Goal: Complete application form

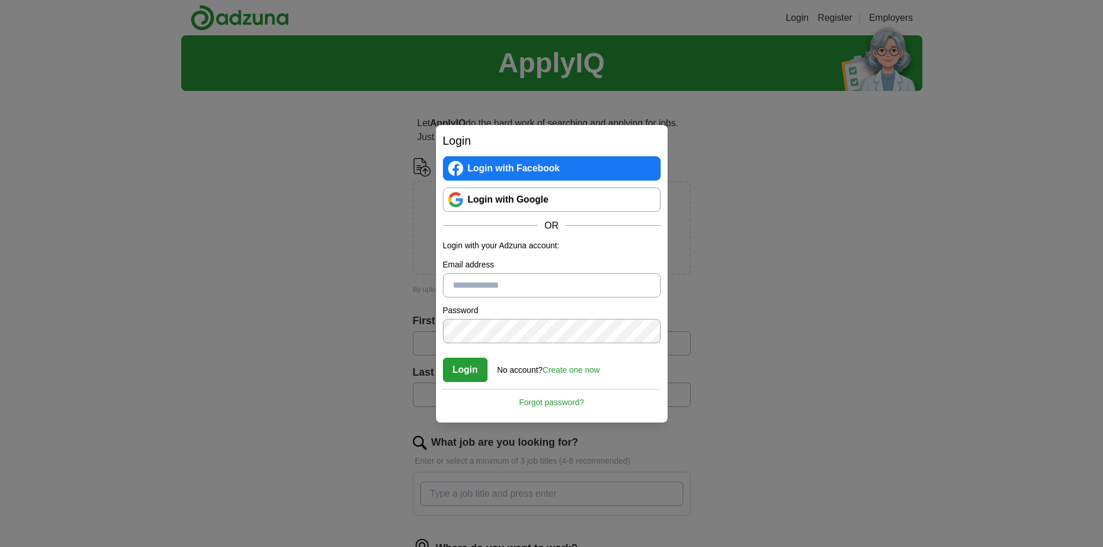
click at [527, 209] on link "Login with Google" at bounding box center [552, 200] width 218 height 24
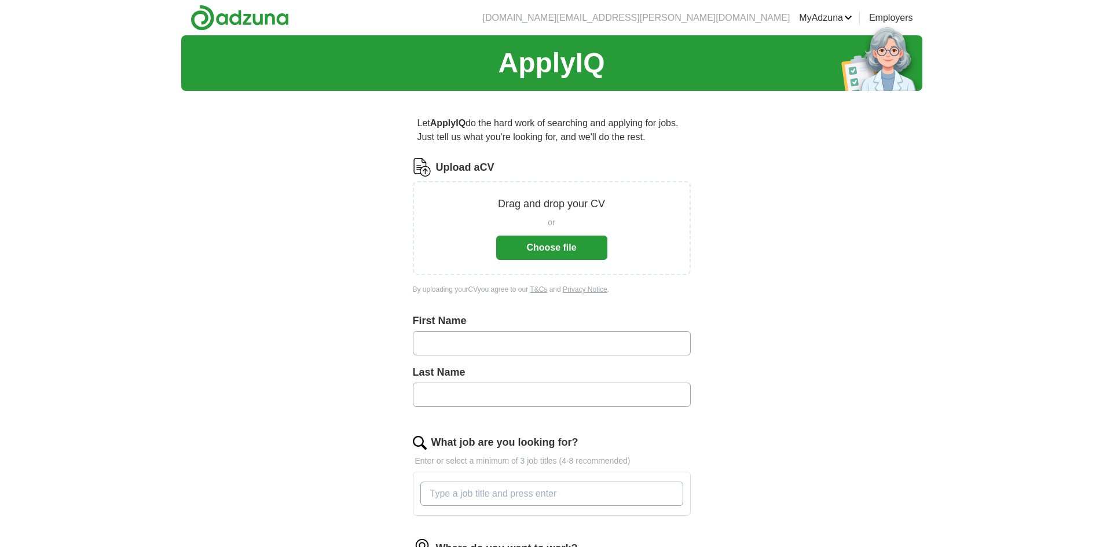
click at [566, 243] on button "Choose file" at bounding box center [551, 248] width 111 height 24
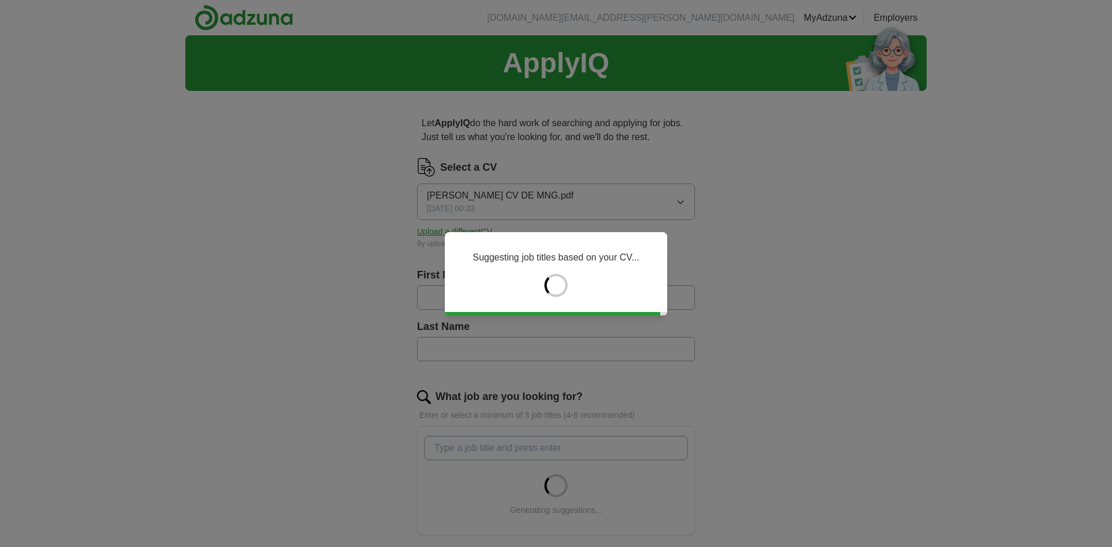
type input "********"
type input "*****"
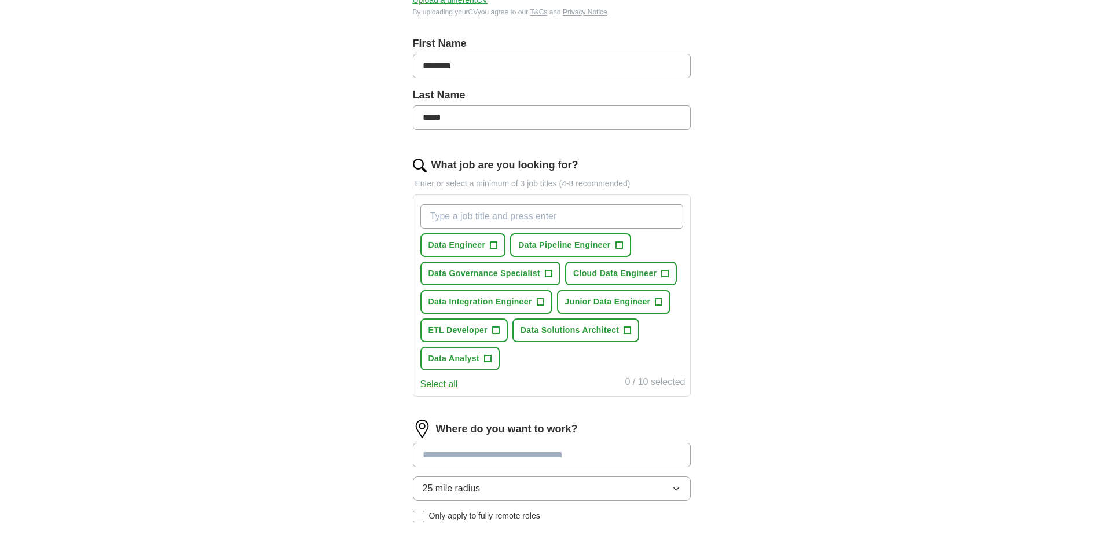
scroll to position [289, 0]
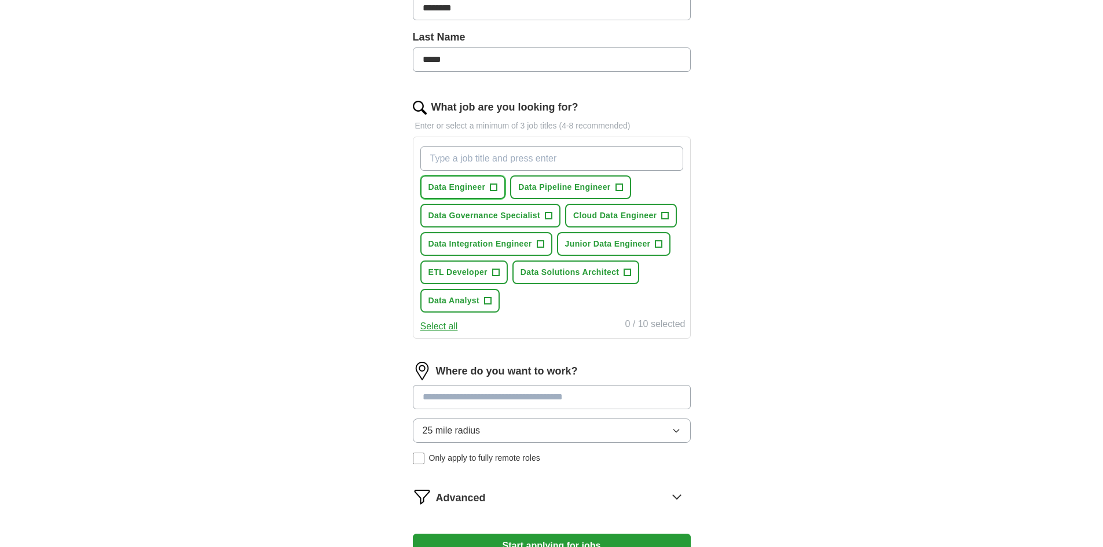
click at [490, 184] on span "+" at bounding box center [493, 187] width 7 height 9
click at [500, 272] on button "ETL Developer +" at bounding box center [463, 273] width 87 height 24
click at [664, 218] on span "+" at bounding box center [665, 215] width 7 height 9
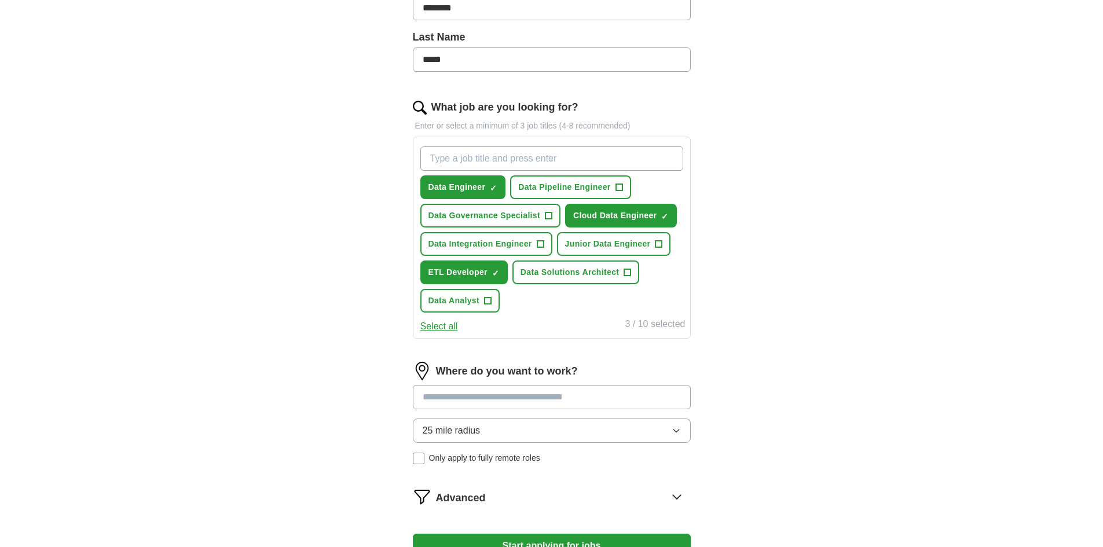
click at [493, 159] on input "What job are you looking for?" at bounding box center [551, 158] width 263 height 24
type input "data"
click at [640, 240] on span "Junior Data Engineer" at bounding box center [608, 244] width 86 height 12
click at [543, 244] on span "+" at bounding box center [540, 244] width 7 height 9
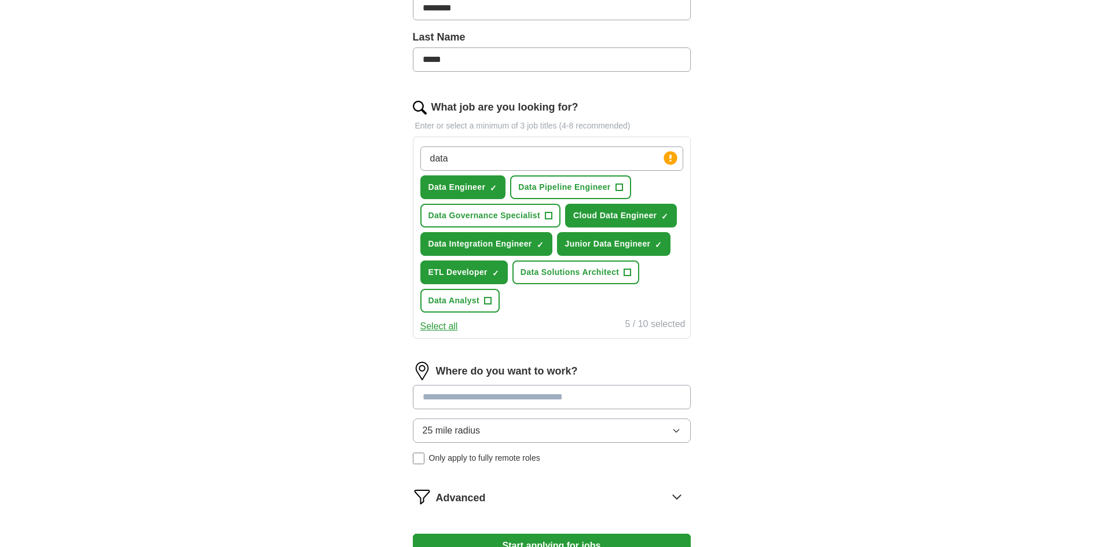
drag, startPoint x: 599, startPoint y: 159, endPoint x: 378, endPoint y: 168, distance: 221.4
click at [378, 168] on div "Let ApplyIQ do the hard work of searching and applying for jobs. Just tell us w…" at bounding box center [552, 200] width 371 height 779
click at [455, 165] on input "What job are you looking for?" at bounding box center [551, 158] width 263 height 24
click at [464, 160] on input "What job are you looking for?" at bounding box center [551, 158] width 263 height 24
type input "software"
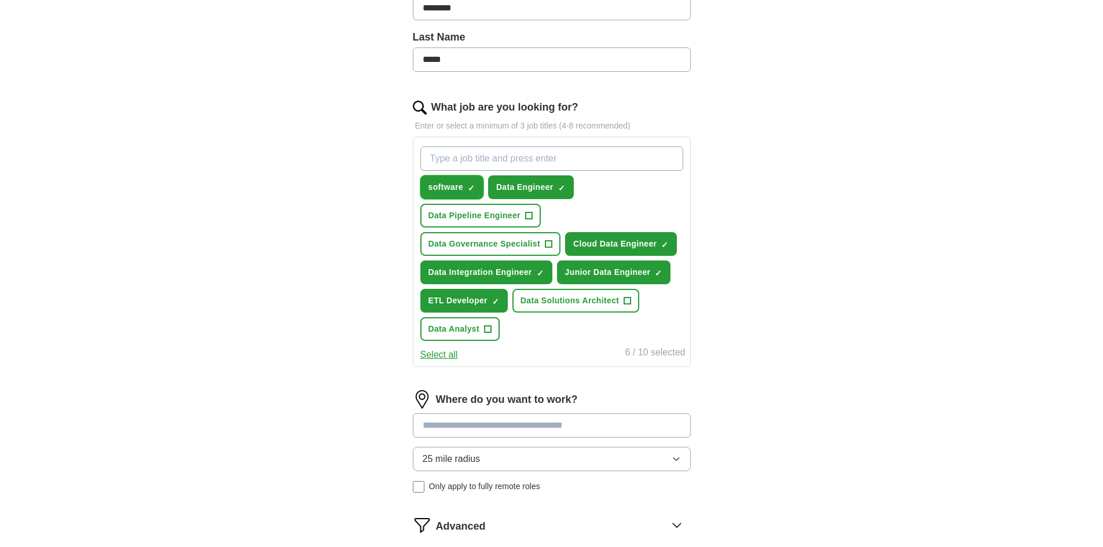
click at [0, 0] on span "×" at bounding box center [0, 0] width 0 height 0
click at [476, 157] on input "What job are you looking for?" at bounding box center [551, 158] width 263 height 24
type input "software engineer"
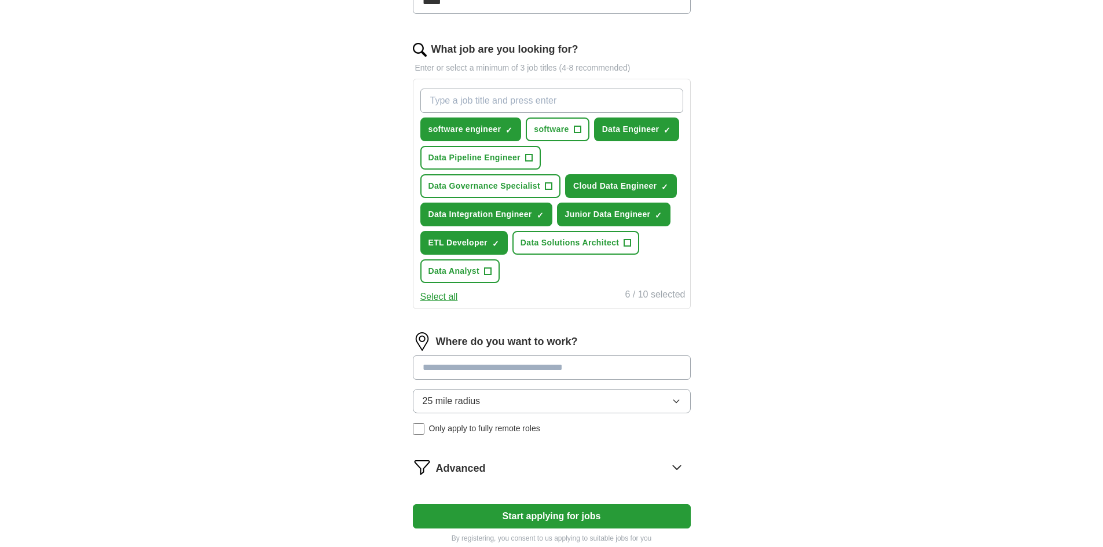
scroll to position [405, 0]
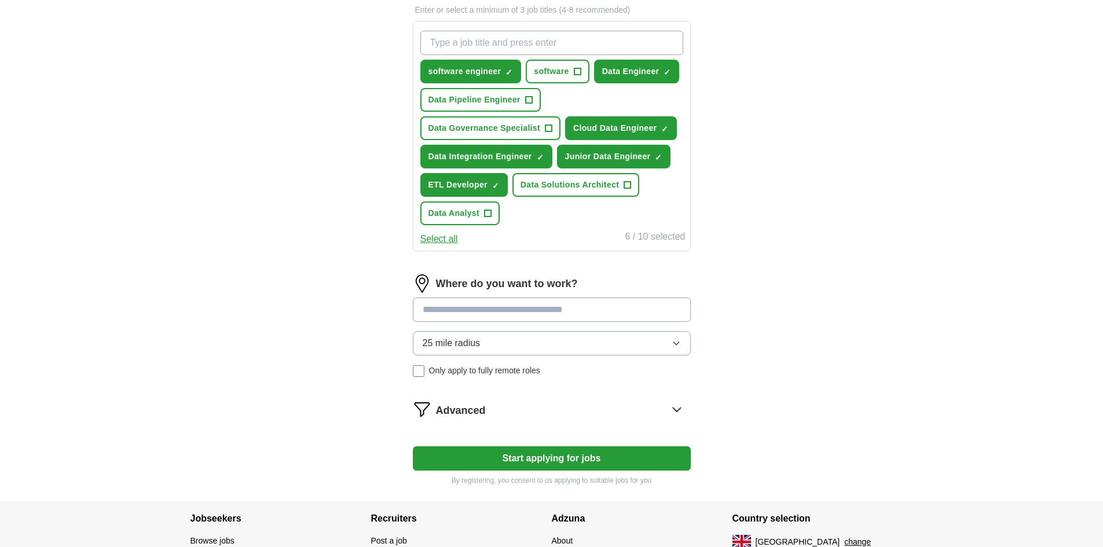
click at [533, 313] on input at bounding box center [552, 310] width 278 height 24
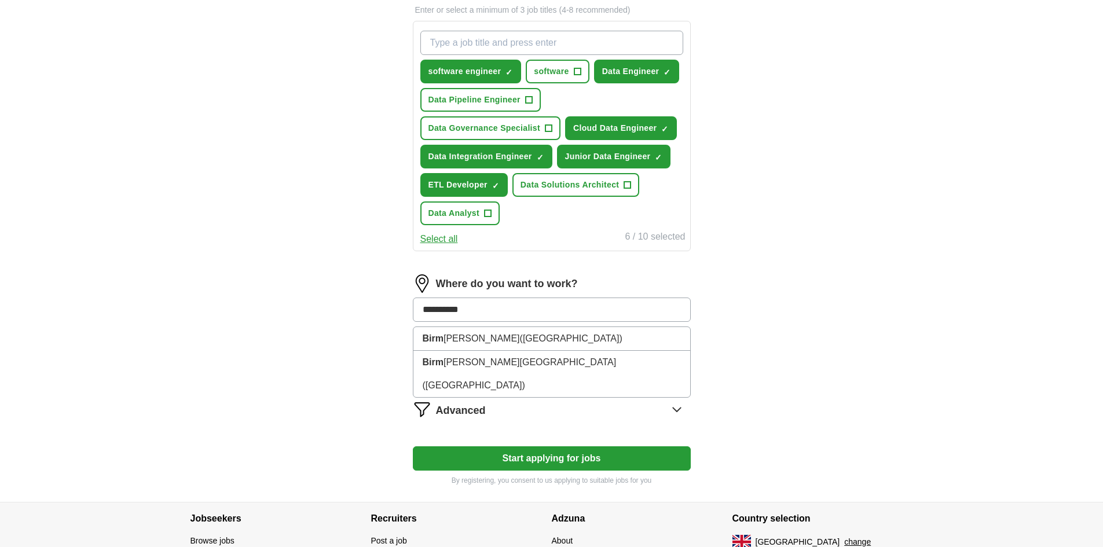
type input "**********"
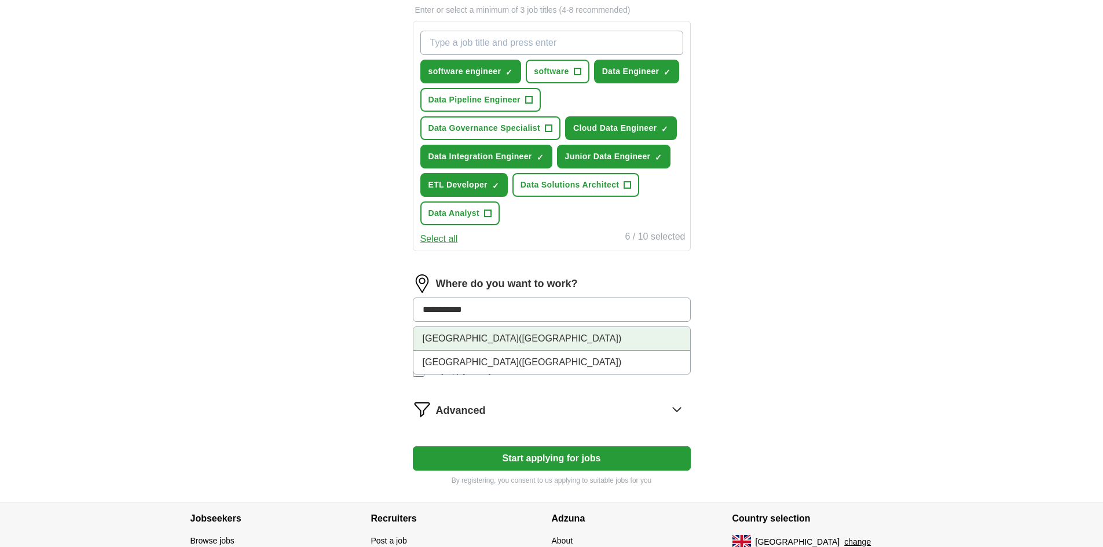
click at [519, 339] on span "([GEOGRAPHIC_DATA])" at bounding box center [570, 339] width 102 height 10
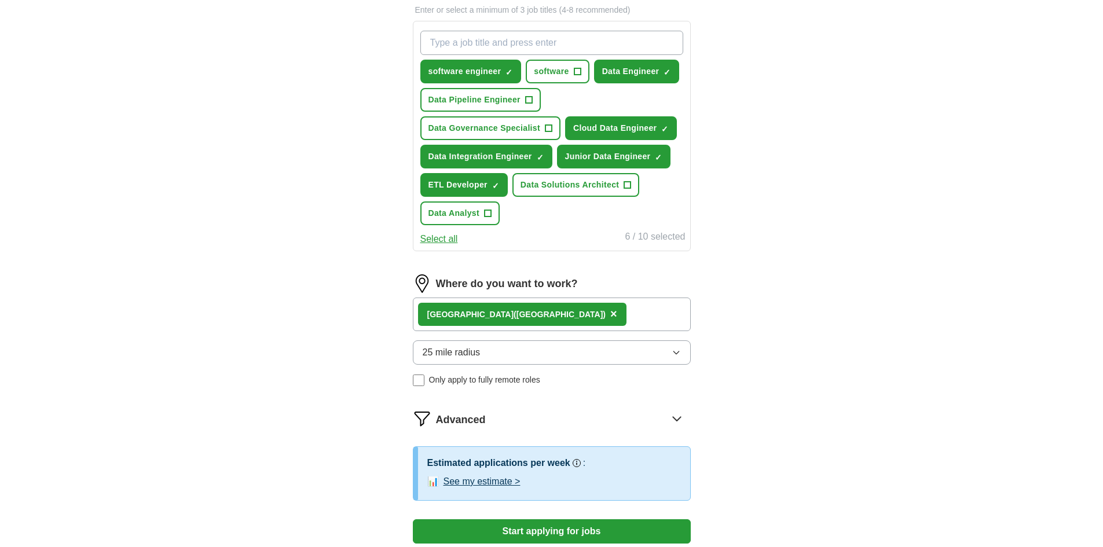
scroll to position [562, 0]
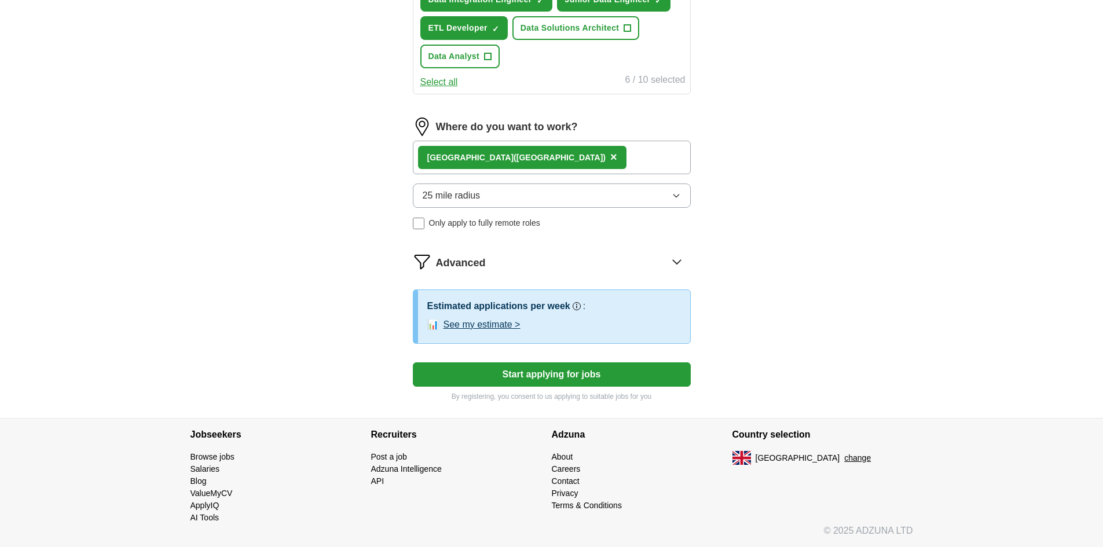
click at [471, 327] on button "See my estimate >" at bounding box center [482, 325] width 77 height 14
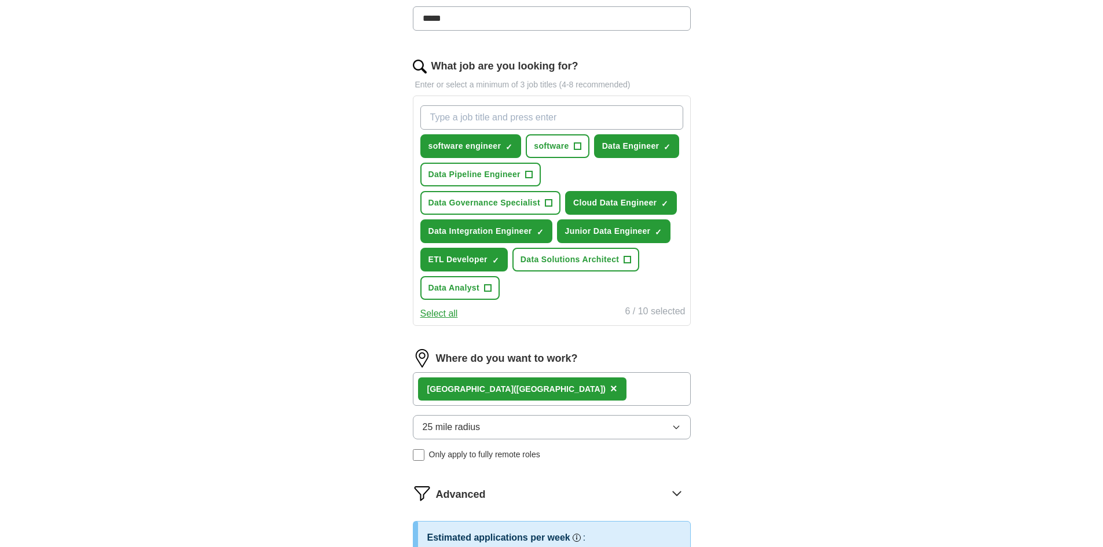
scroll to position [273, 0]
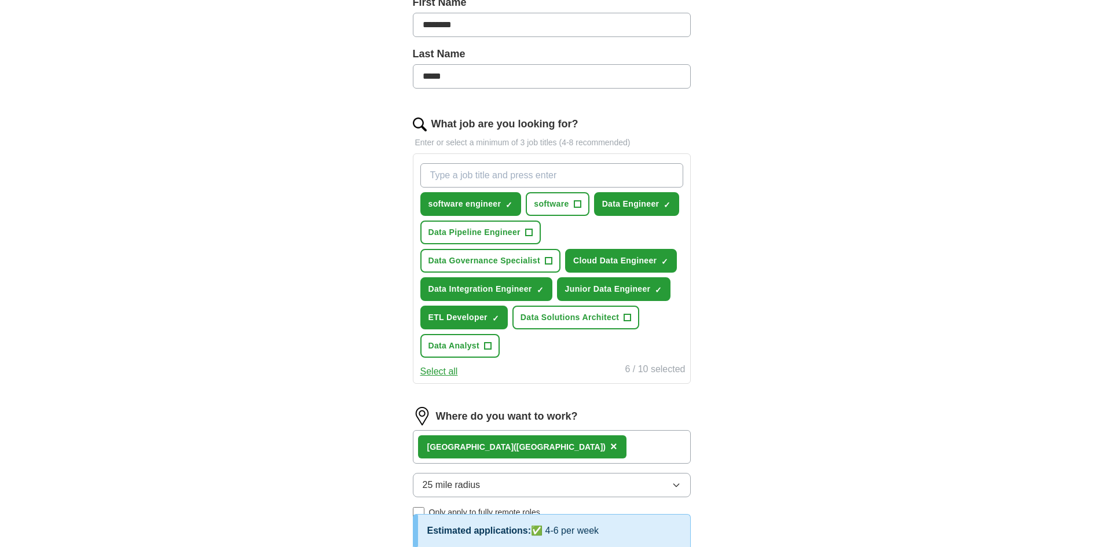
click at [528, 170] on input "What job are you looking for?" at bounding box center [551, 175] width 263 height 24
click at [490, 347] on span "+" at bounding box center [487, 346] width 7 height 9
click at [538, 173] on input "What job are you looking for?" at bounding box center [551, 175] width 263 height 24
type input "a"
type input "data integration"
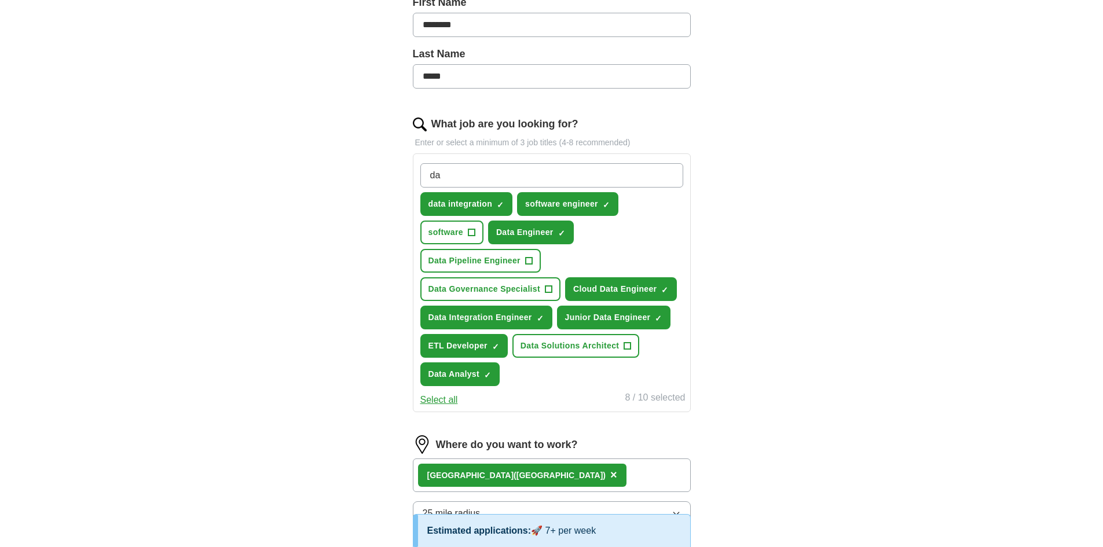
type input "d"
type input "cloud engineer"
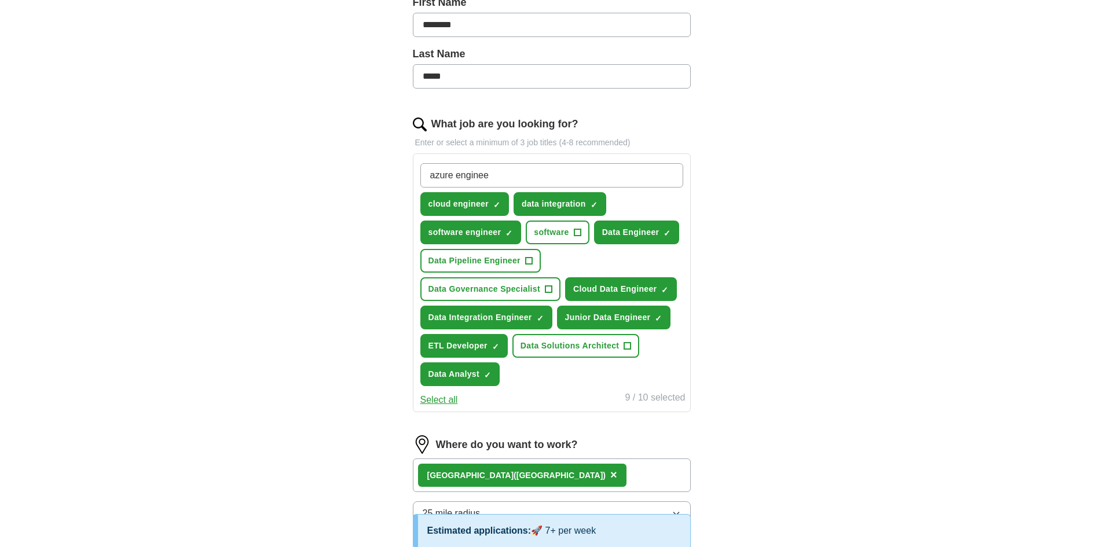
type input "azure engineer"
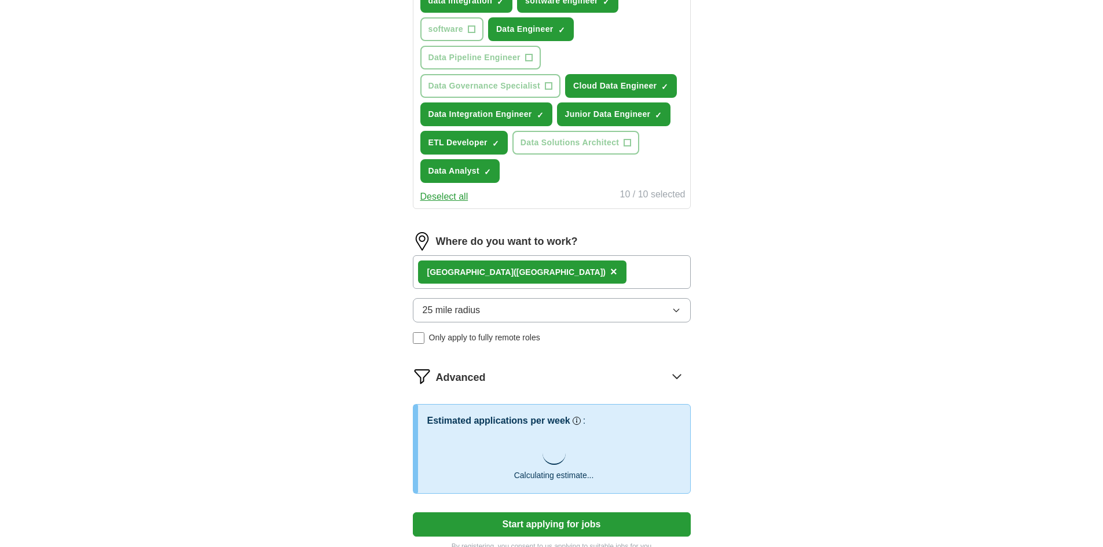
scroll to position [562, 0]
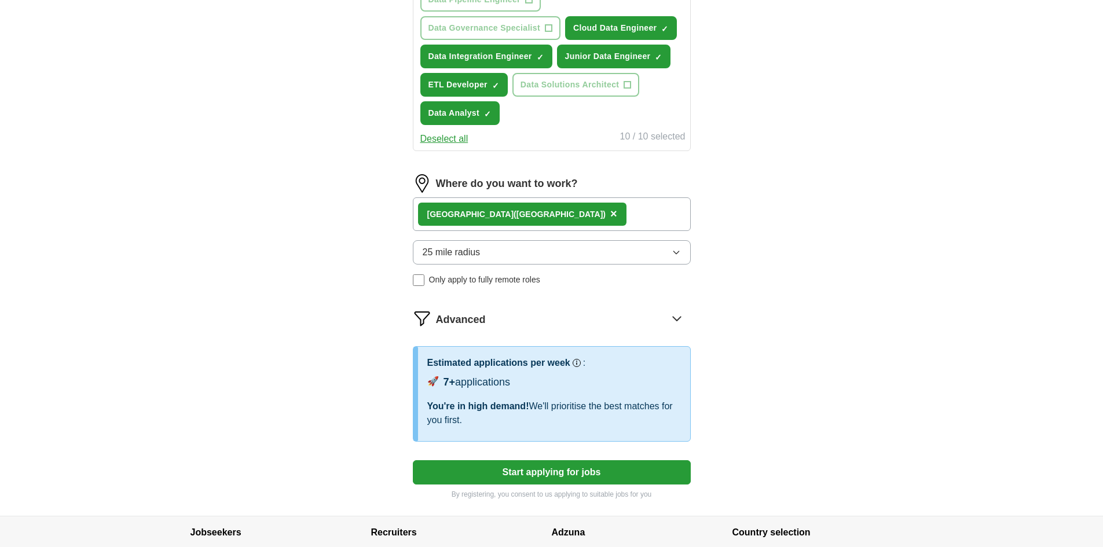
click at [541, 475] on button "Start applying for jobs" at bounding box center [552, 472] width 278 height 24
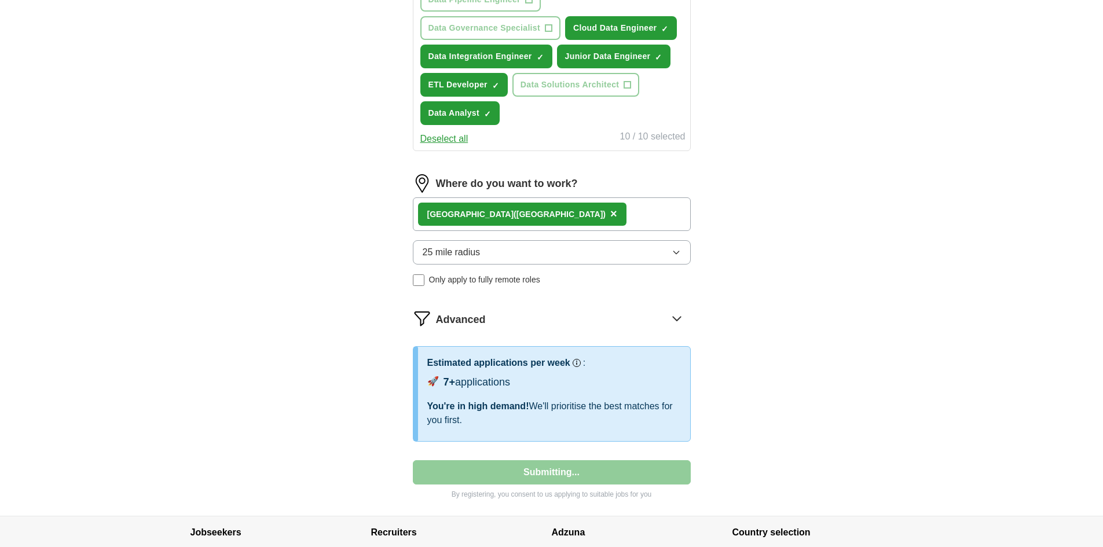
scroll to position [0, 0]
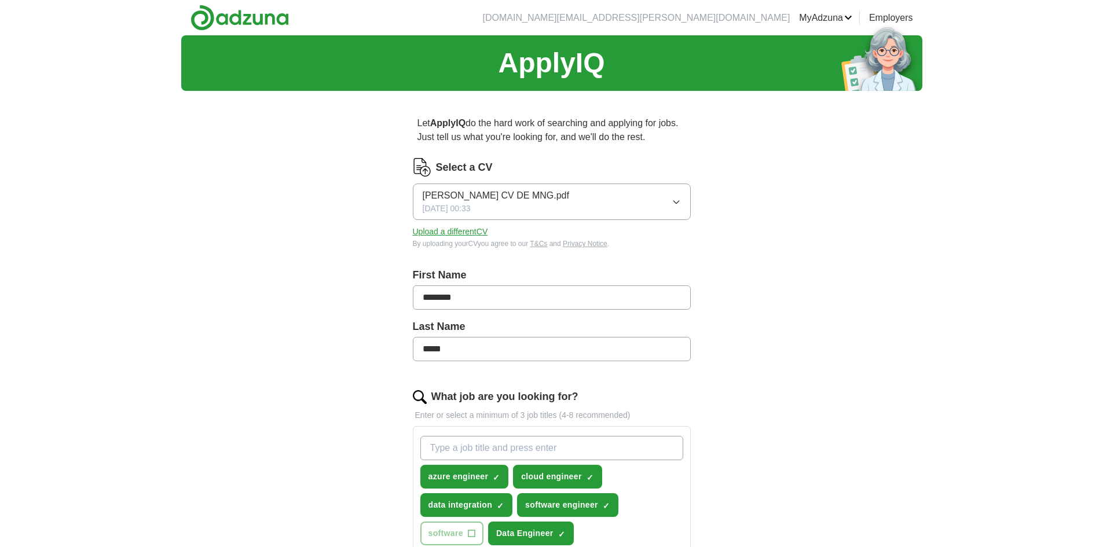
select select "**"
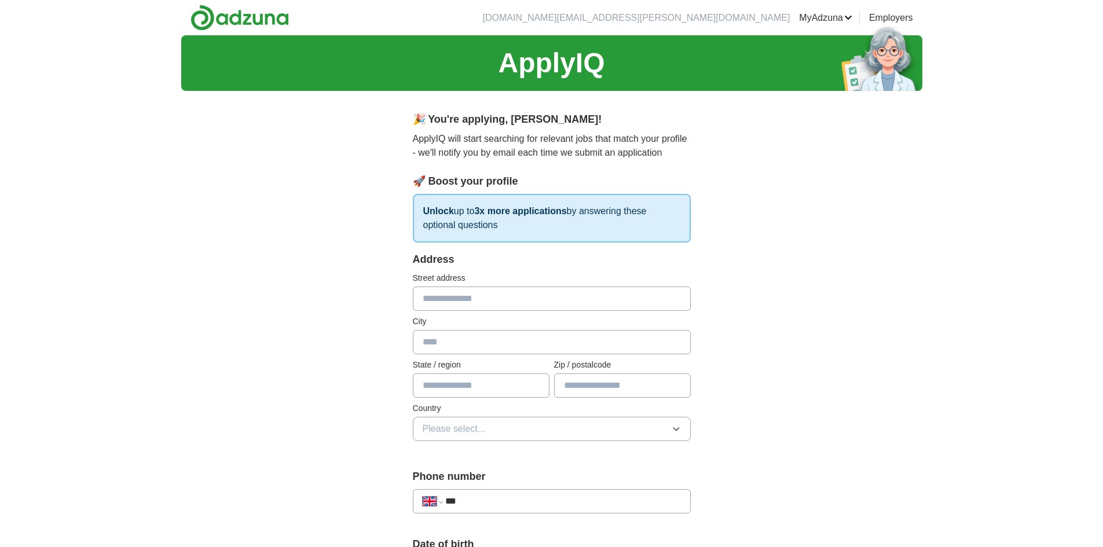
click at [497, 307] on input "text" at bounding box center [552, 299] width 278 height 24
type input "**********"
type input "*******"
type input "**********"
type input "********"
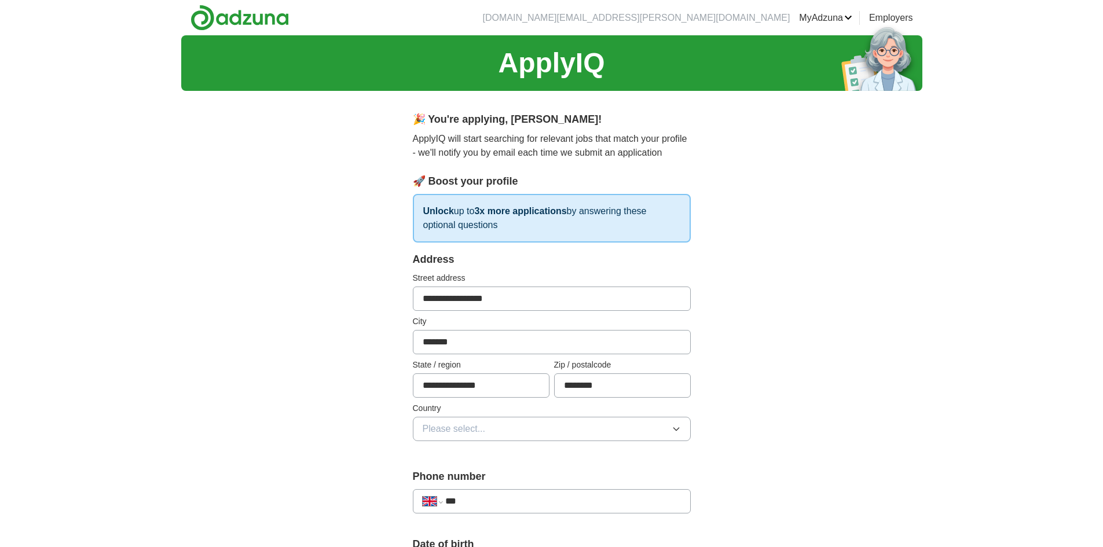
scroll to position [116, 0]
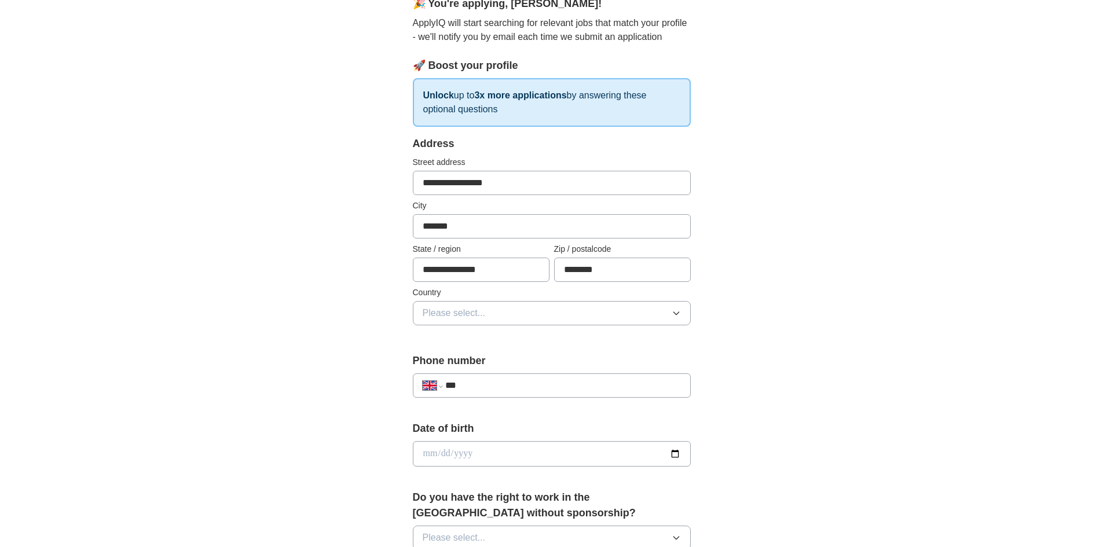
click at [461, 316] on span "Please select..." at bounding box center [454, 313] width 63 height 14
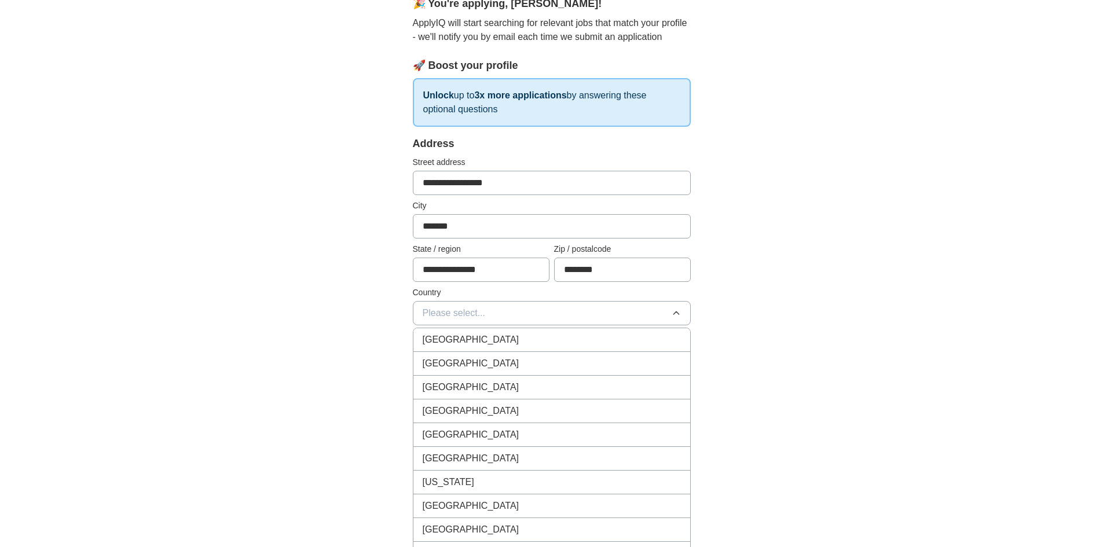
click at [471, 342] on span "[GEOGRAPHIC_DATA]" at bounding box center [471, 340] width 97 height 14
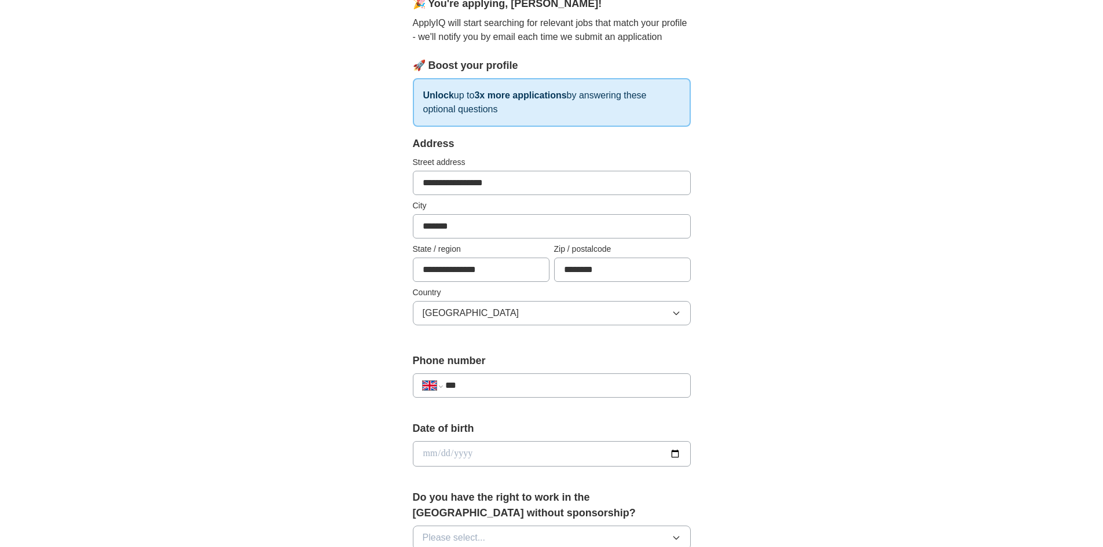
scroll to position [232, 0]
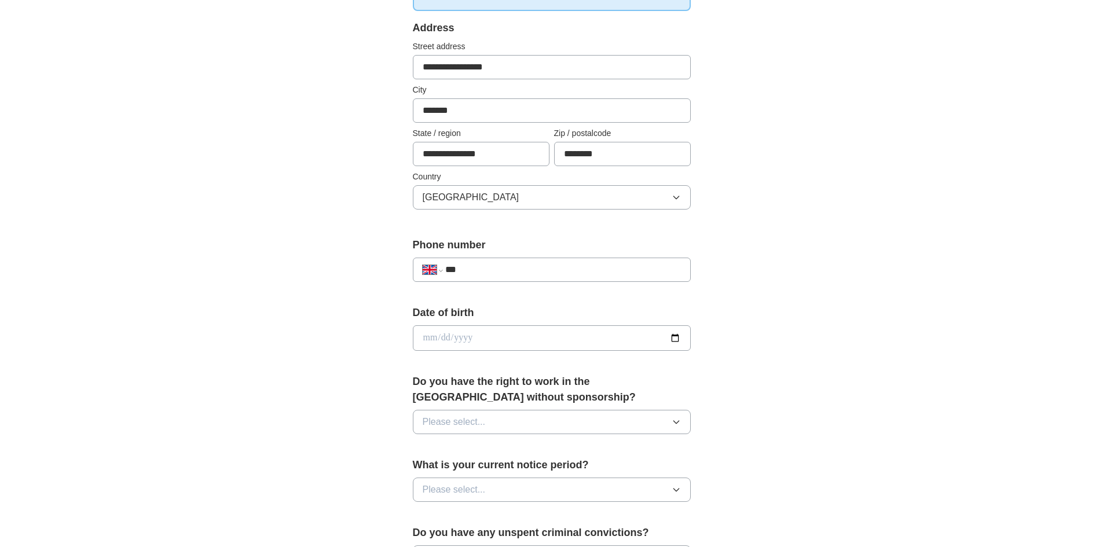
click at [483, 274] on input "***" at bounding box center [562, 270] width 235 height 14
type input "**********"
click at [474, 340] on input "date" at bounding box center [552, 337] width 278 height 25
click at [481, 334] on input "date" at bounding box center [552, 337] width 278 height 25
click at [436, 339] on input "date" at bounding box center [552, 337] width 278 height 25
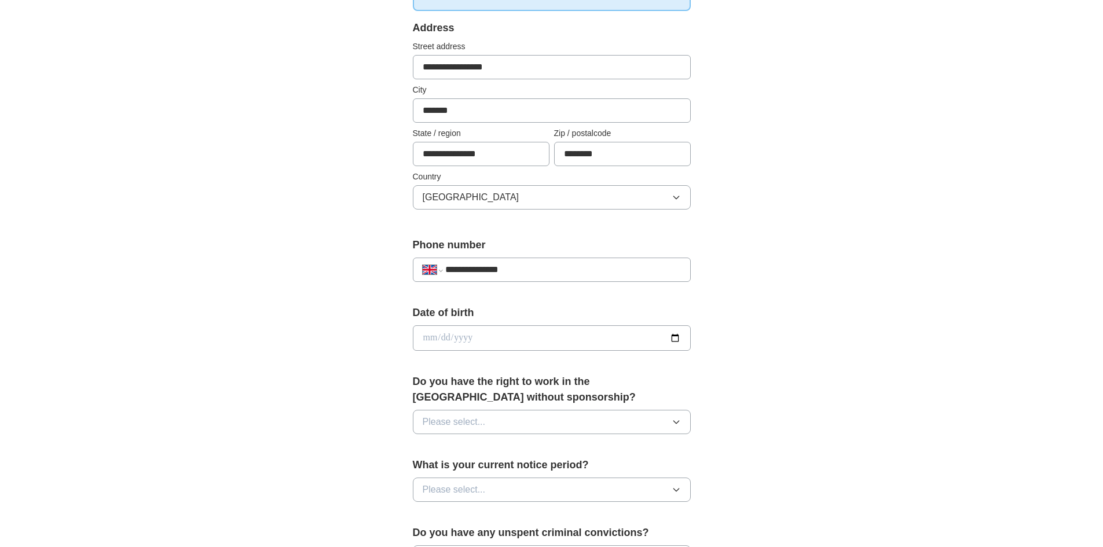
click at [423, 338] on input "date" at bounding box center [552, 337] width 278 height 25
type input "**********"
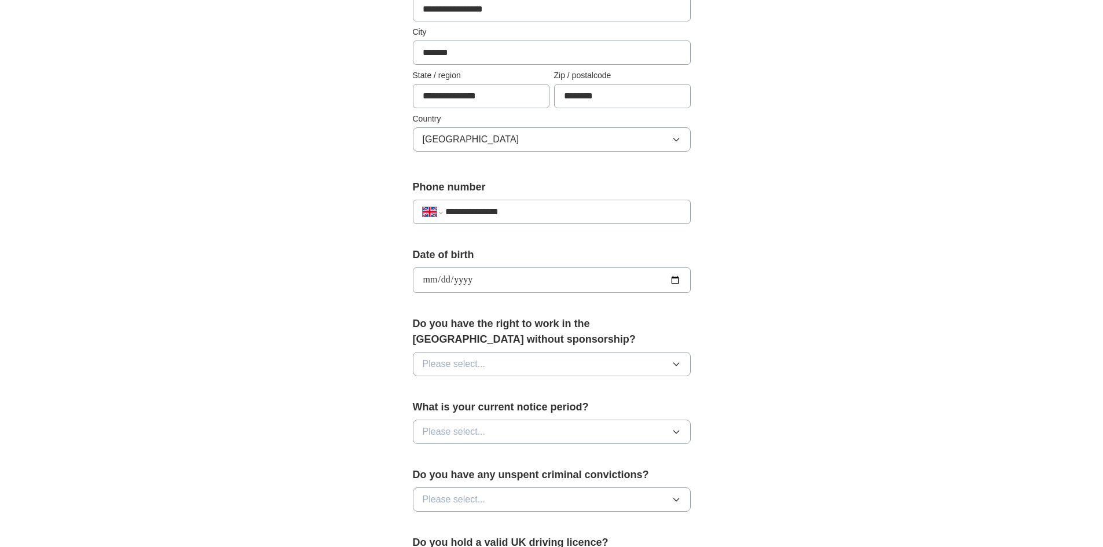
click at [498, 350] on div "Do you have the right to work in the [GEOGRAPHIC_DATA] without sponsorship? Ple…" at bounding box center [552, 350] width 278 height 69
click at [489, 357] on button "Please select..." at bounding box center [552, 364] width 278 height 24
click at [445, 383] on li "Yes" at bounding box center [551, 391] width 277 height 24
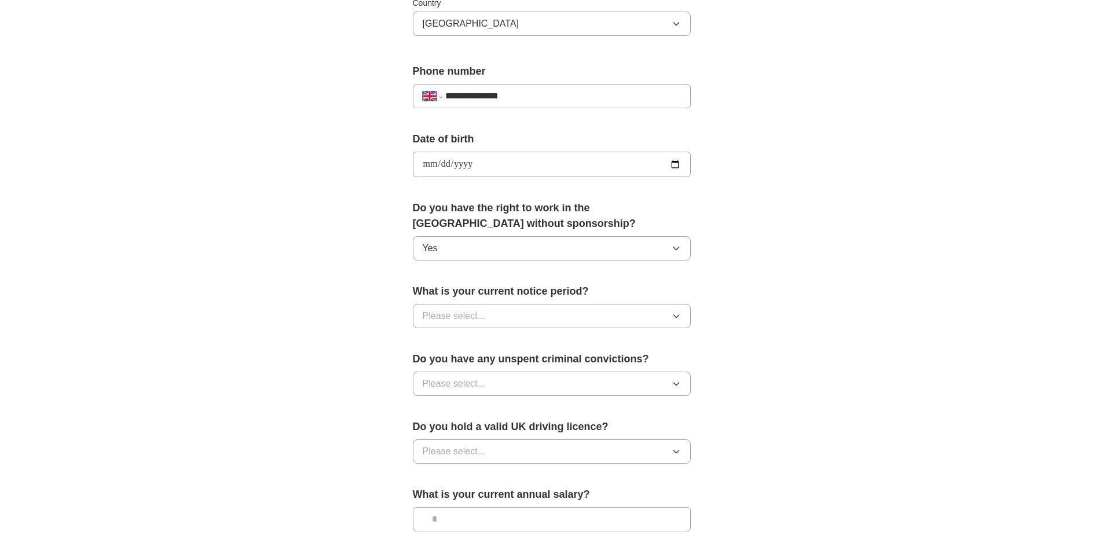
click at [485, 318] on span "Please select..." at bounding box center [454, 316] width 63 height 14
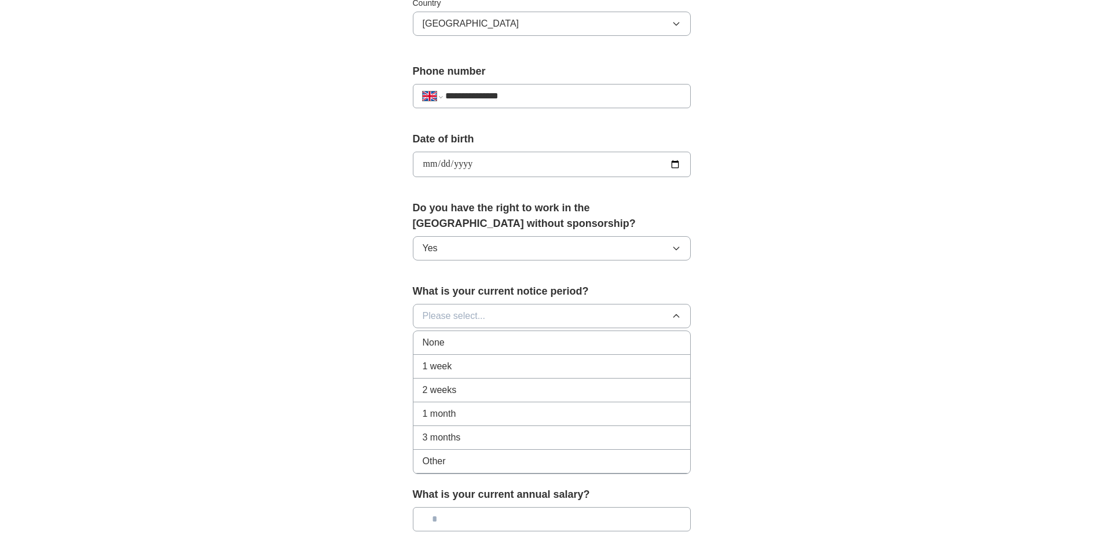
click at [439, 412] on span "1 month" at bounding box center [440, 414] width 34 height 14
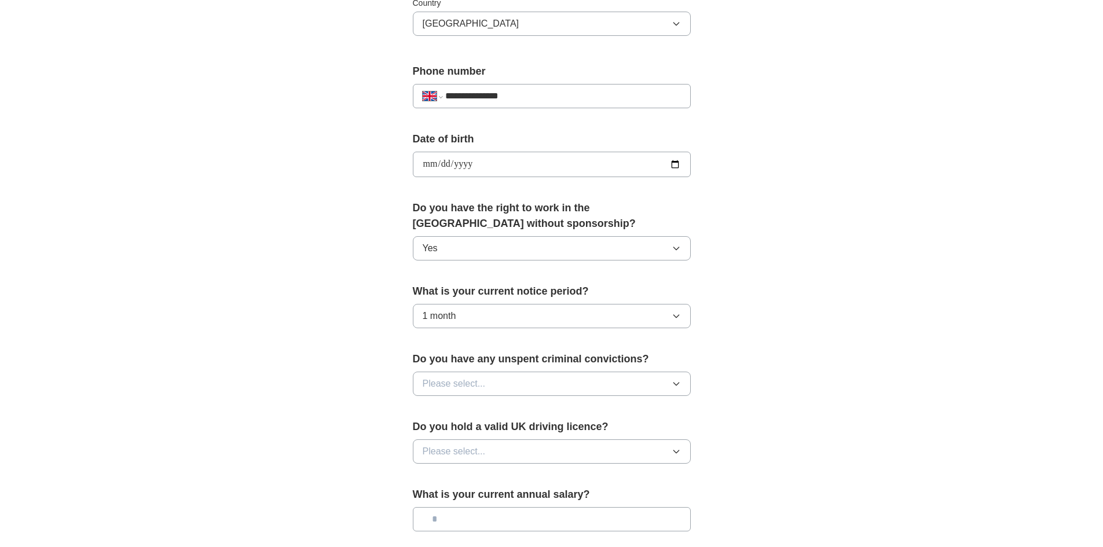
scroll to position [521, 0]
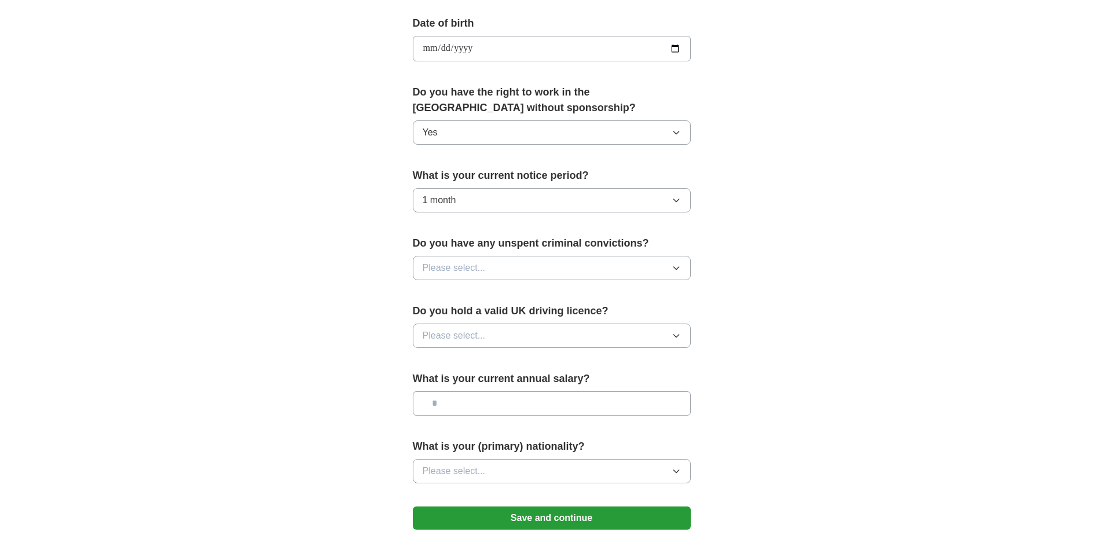
click at [515, 268] on button "Please select..." at bounding box center [552, 268] width 278 height 24
click at [444, 311] on li "No" at bounding box center [551, 319] width 277 height 24
click at [435, 336] on span "Please select..." at bounding box center [454, 336] width 63 height 14
click at [449, 365] on div "Yes" at bounding box center [552, 363] width 258 height 14
click at [450, 396] on input "text" at bounding box center [552, 403] width 278 height 24
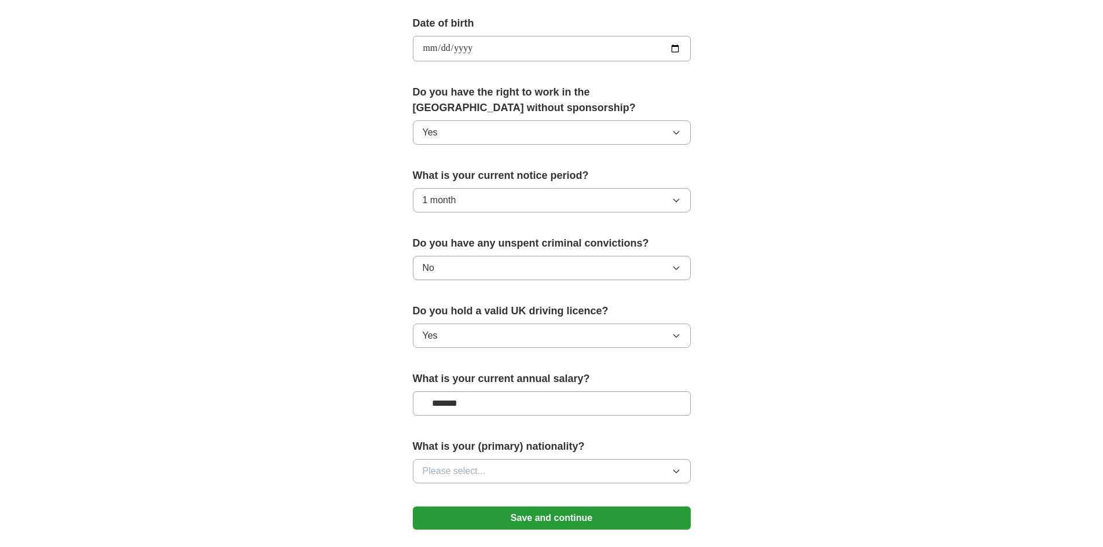
scroll to position [637, 0]
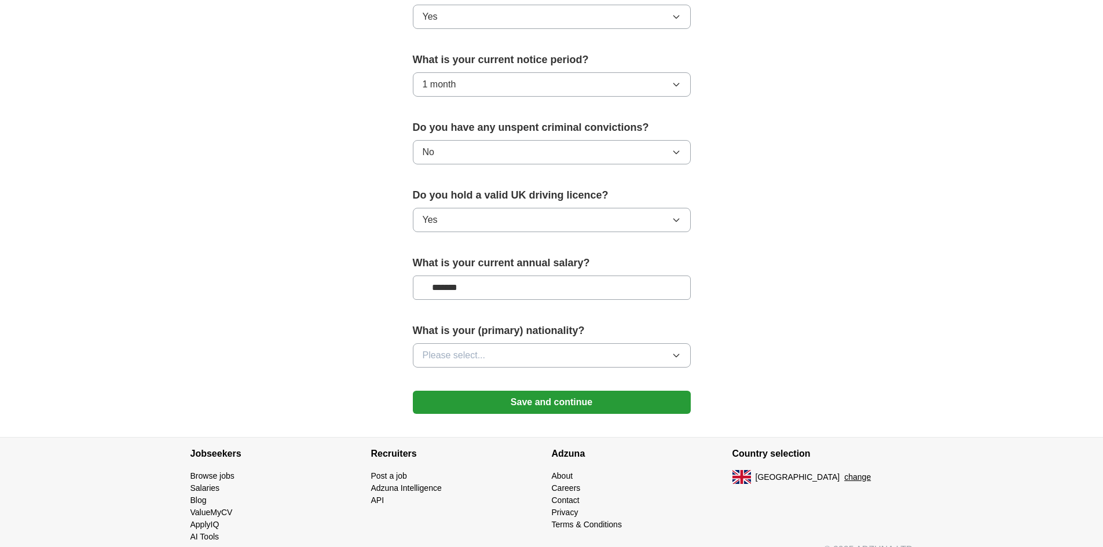
type input "*******"
drag, startPoint x: 541, startPoint y: 351, endPoint x: 520, endPoint y: 361, distance: 23.1
click at [540, 351] on button "Please select..." at bounding box center [552, 355] width 278 height 24
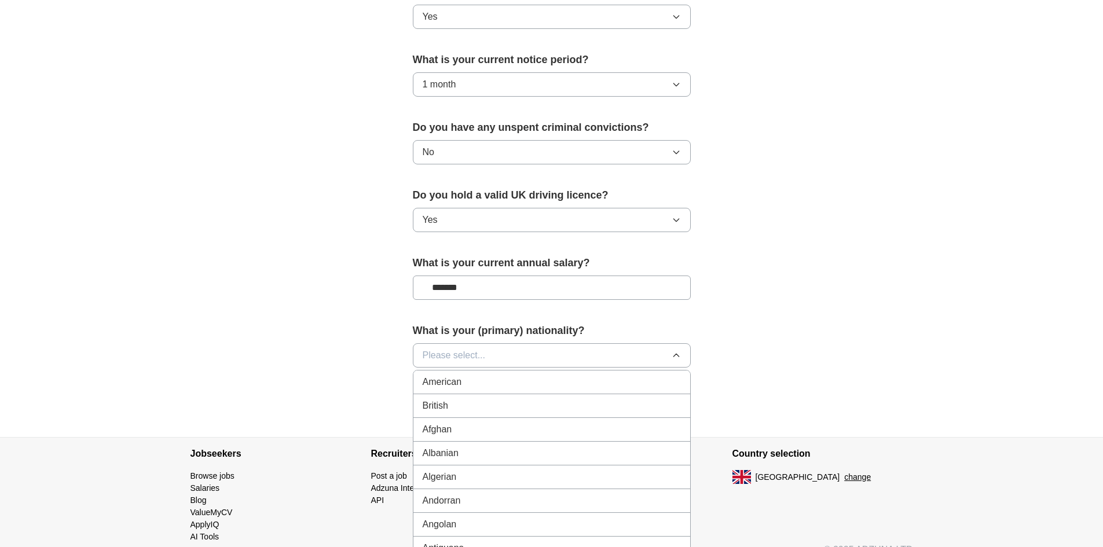
click at [453, 404] on div "British" at bounding box center [552, 406] width 258 height 14
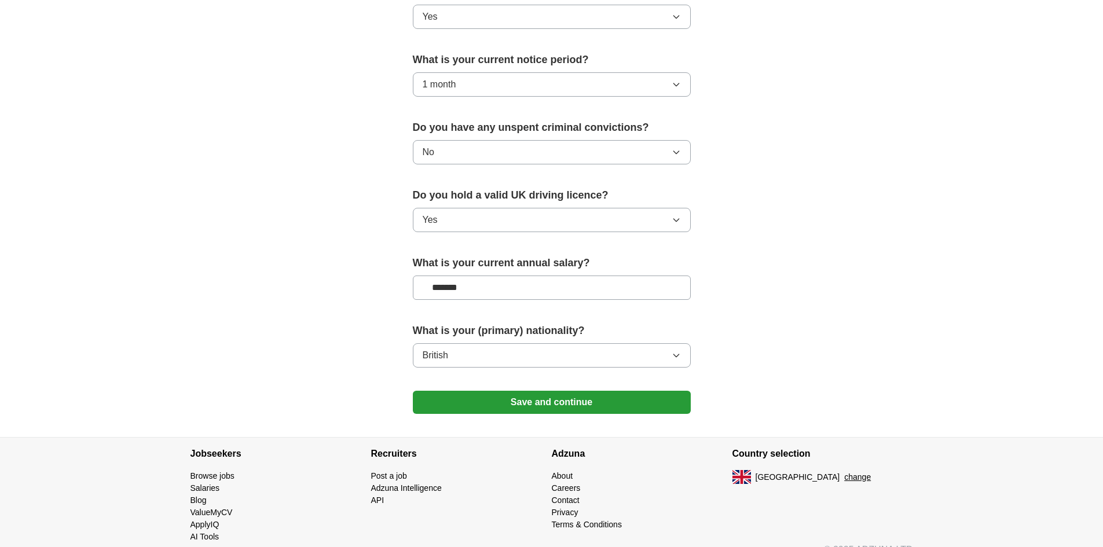
click at [502, 396] on button "Save and continue" at bounding box center [552, 402] width 278 height 23
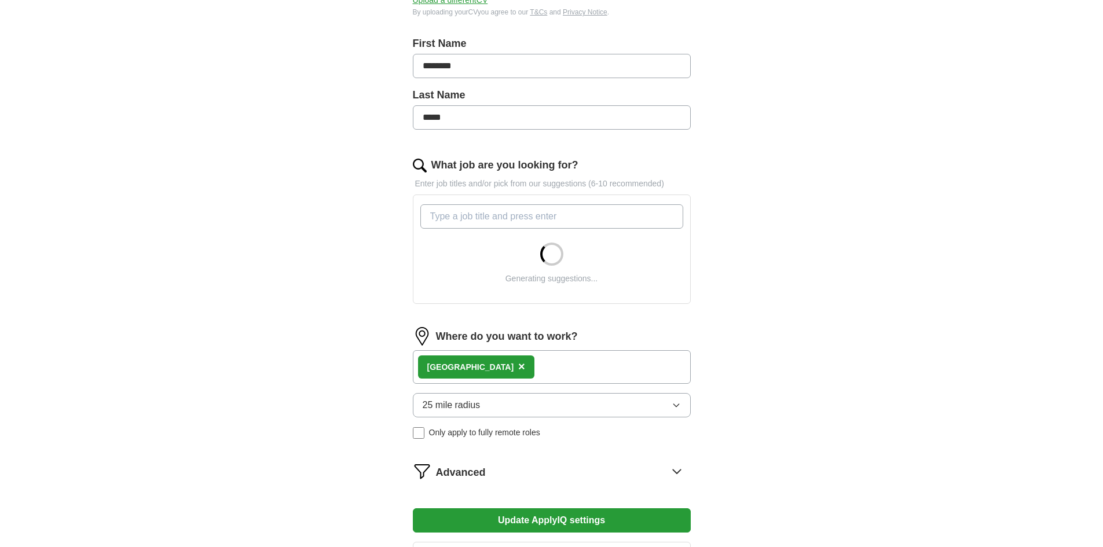
scroll to position [401, 0]
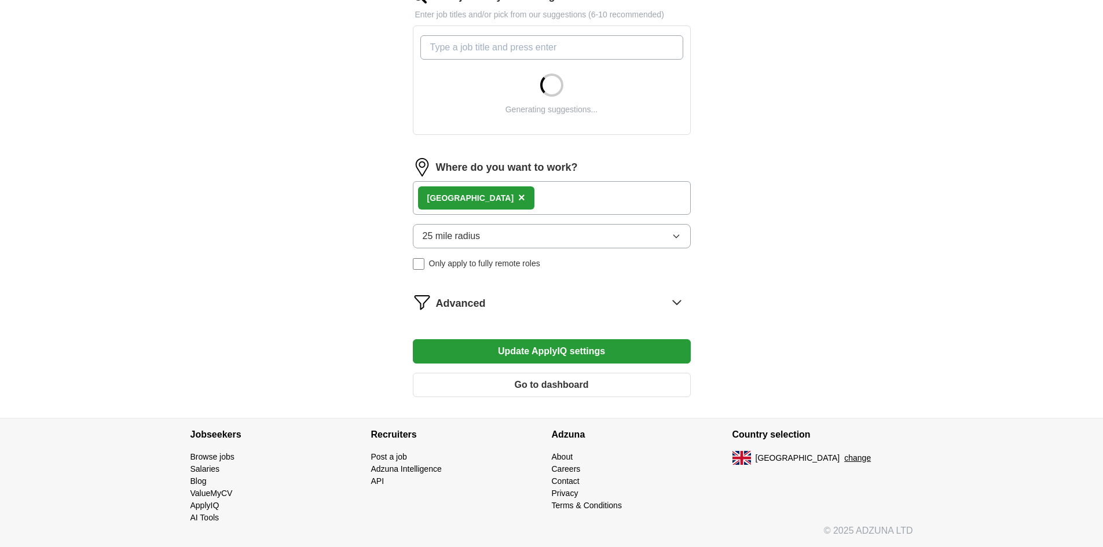
click at [523, 310] on div "Advanced" at bounding box center [563, 302] width 255 height 19
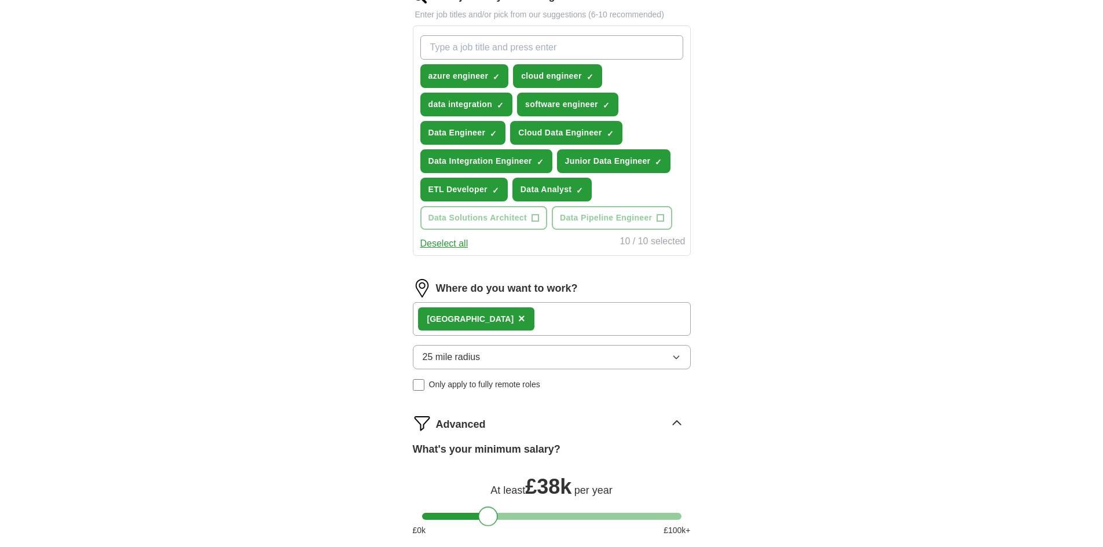
drag, startPoint x: 437, startPoint y: 397, endPoint x: 492, endPoint y: 395, distance: 55.0
click at [492, 395] on form "Select a CV Mohammed Kadir CV DE MNG.pdf 04/10/2025, 23:33 Upload a different C…" at bounding box center [552, 199] width 278 height 884
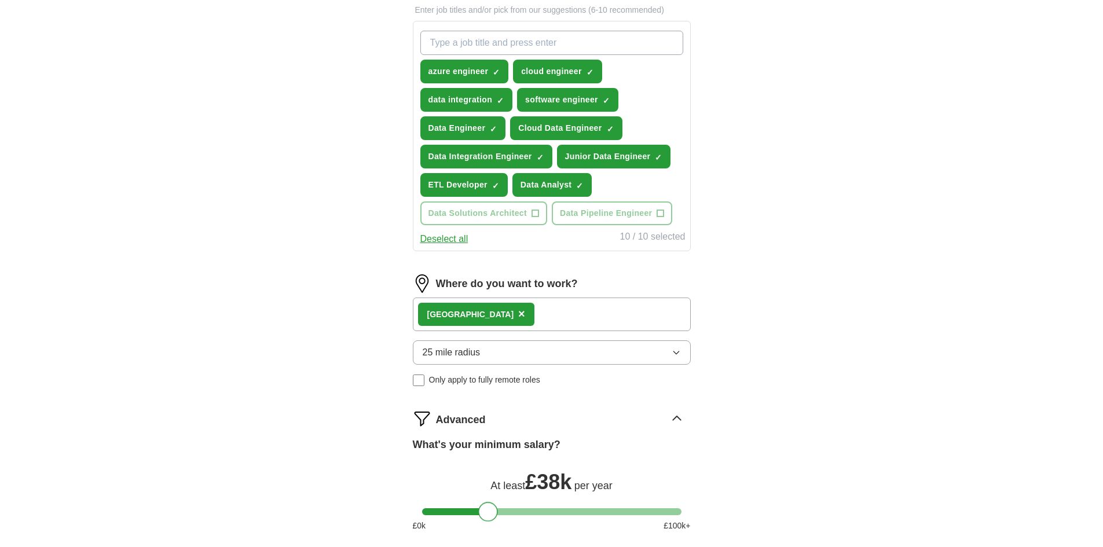
scroll to position [635, 0]
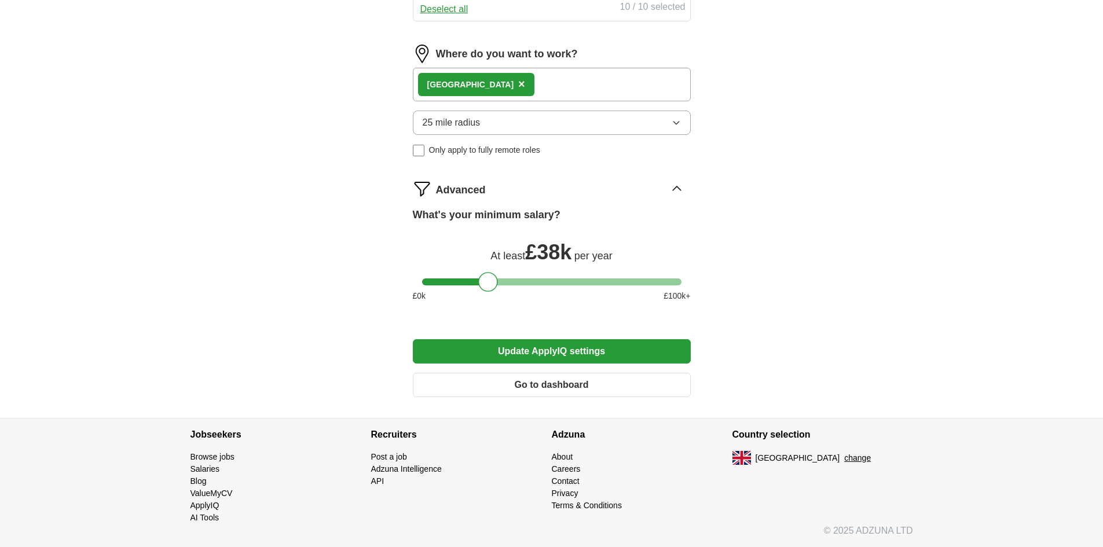
click at [596, 353] on button "Update ApplyIQ settings" at bounding box center [552, 351] width 278 height 24
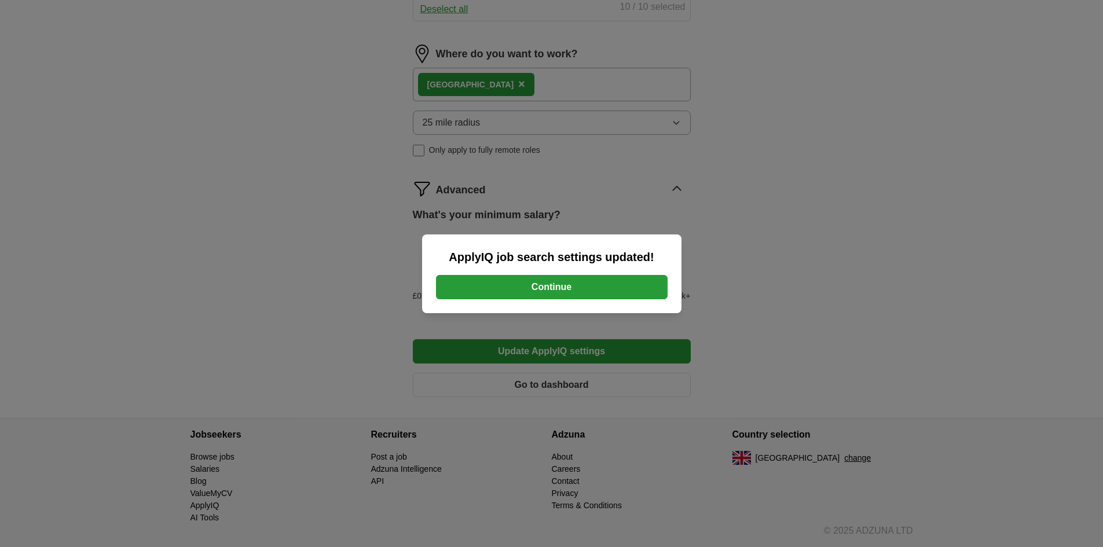
click at [561, 284] on button "Continue" at bounding box center [552, 287] width 232 height 24
